Goal: Check status: Check status

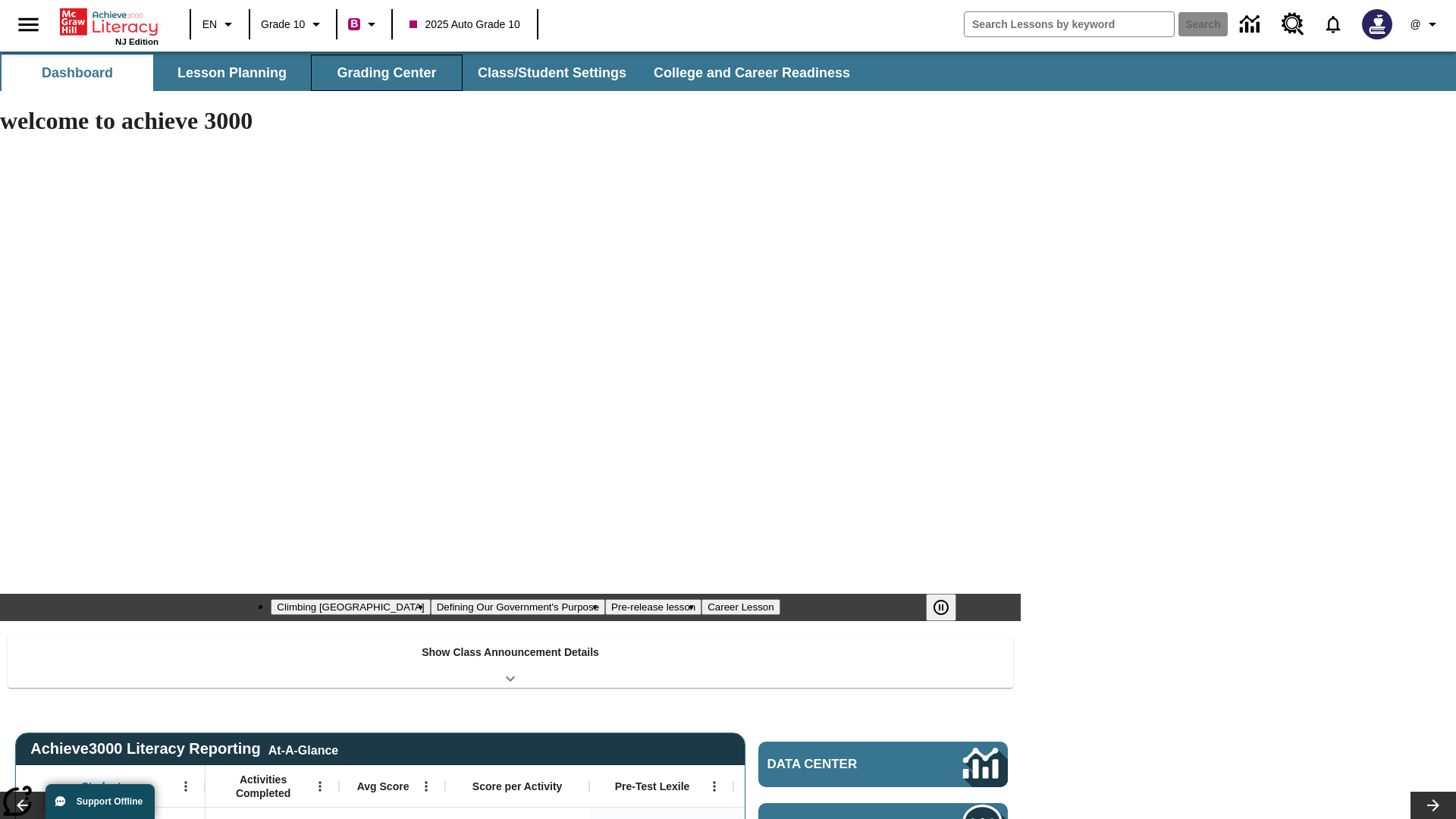
click at [387, 72] on button "Grading Center" at bounding box center [386, 73] width 151 height 37
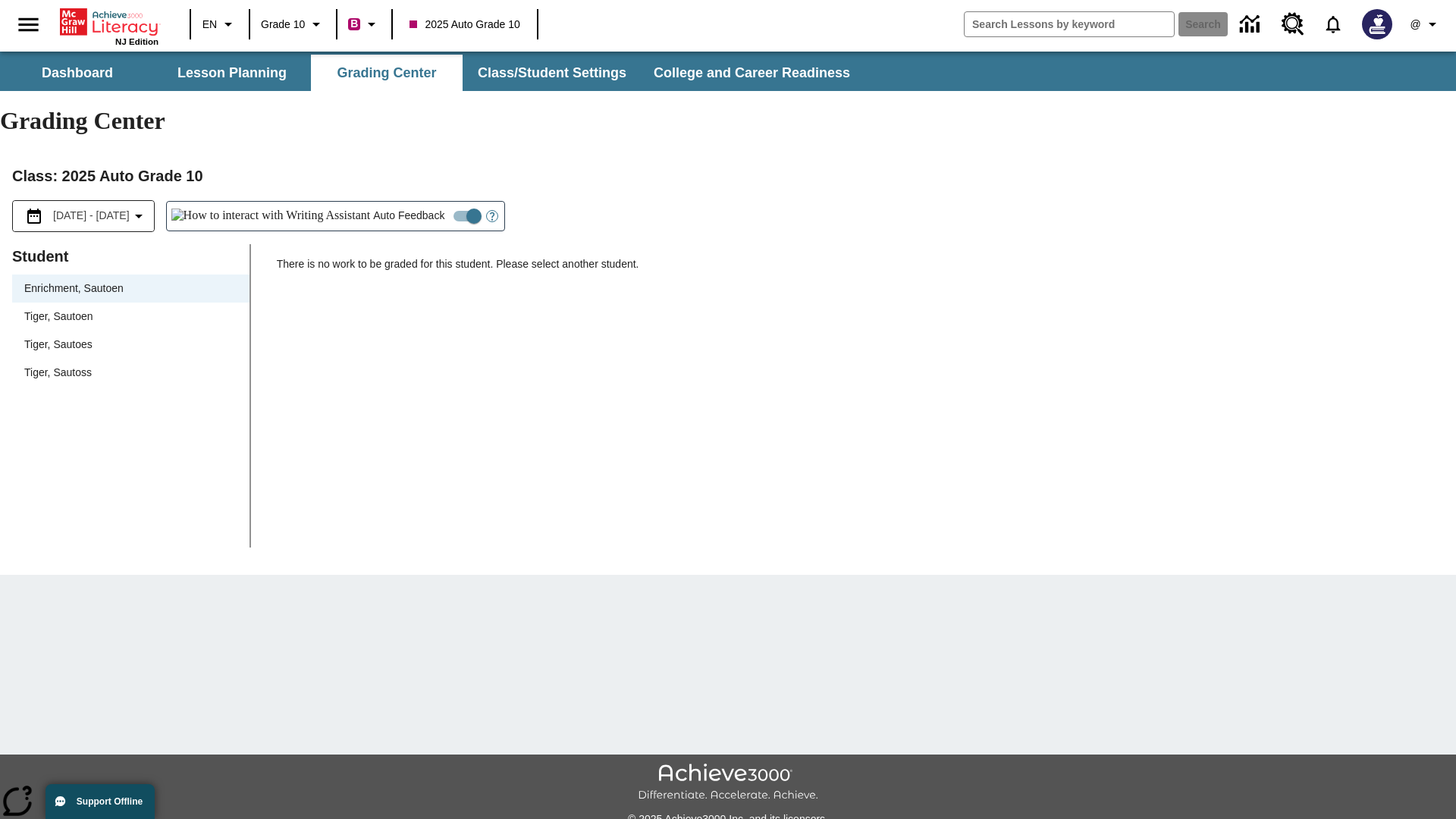
click at [130, 309] on span "Tiger, Sautoen" at bounding box center [130, 316] width 213 height 16
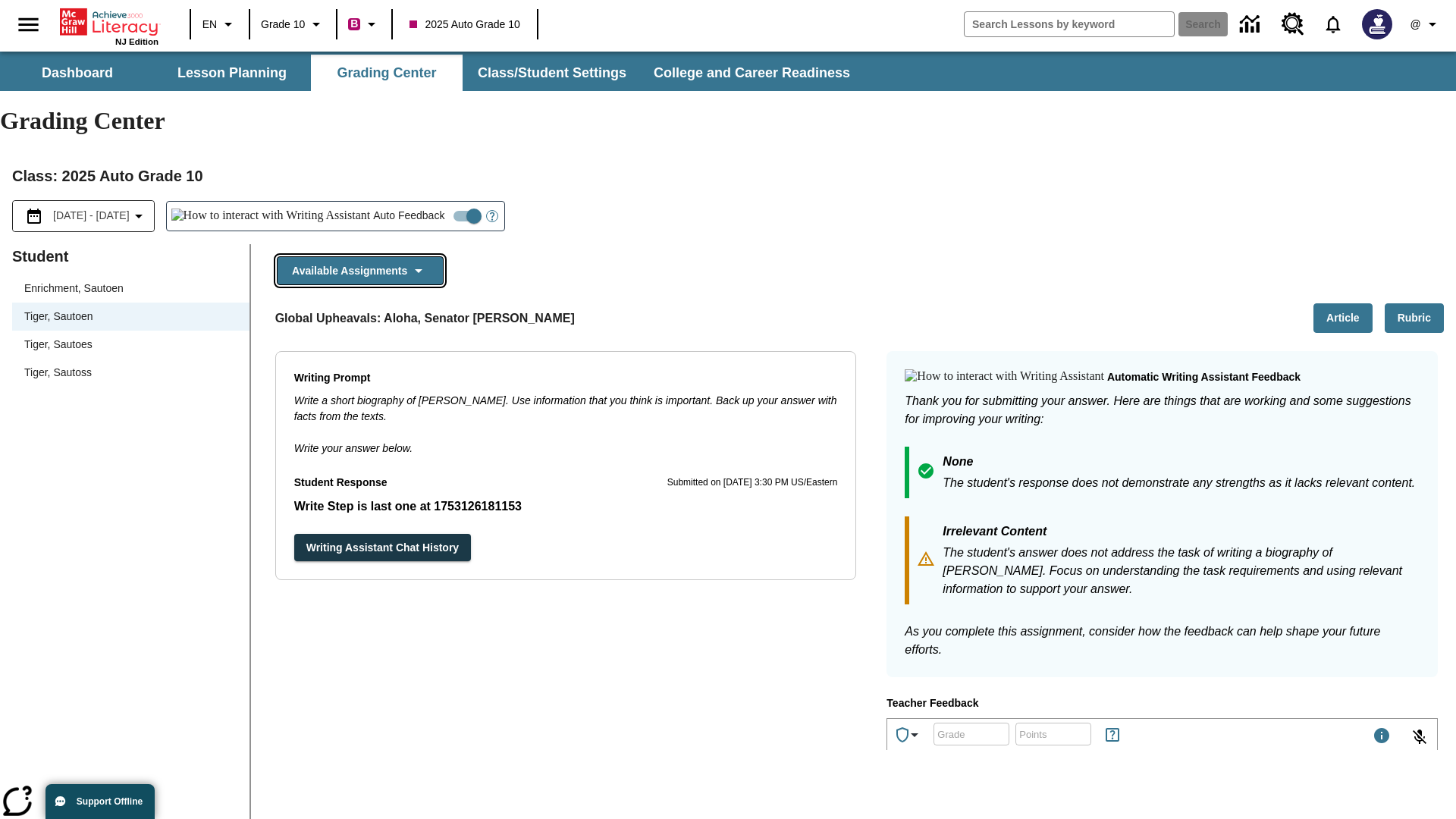
click at [360, 256] on button "Available Assignments" at bounding box center [361, 271] width 167 height 29
